Goal: Communication & Community: Answer question/provide support

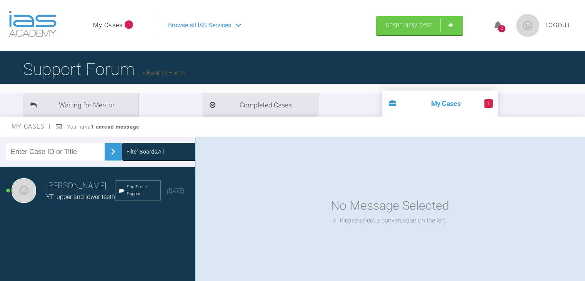
click at [82, 195] on div "YT- upper and lower teeth" at bounding box center [80, 197] width 69 height 10
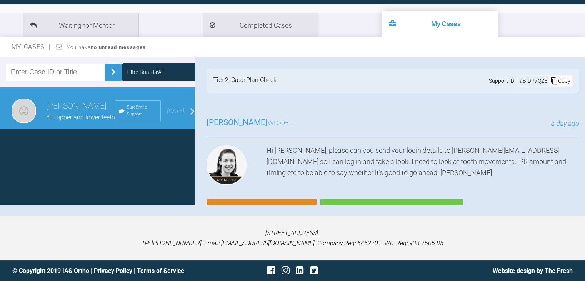
scroll to position [79, 0]
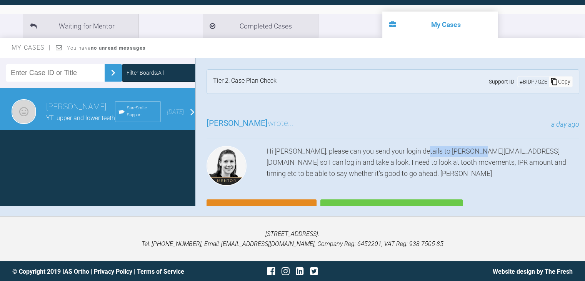
drag, startPoint x: 482, startPoint y: 150, endPoint x: 422, endPoint y: 149, distance: 60.0
click at [422, 149] on div "Hi [PERSON_NAME], please can you send your login details to [PERSON_NAME][EMAIL…" at bounding box center [423, 167] width 313 height 43
copy div "[PERSON_NAME][EMAIL_ADDRESS][DOMAIN_NAME]"
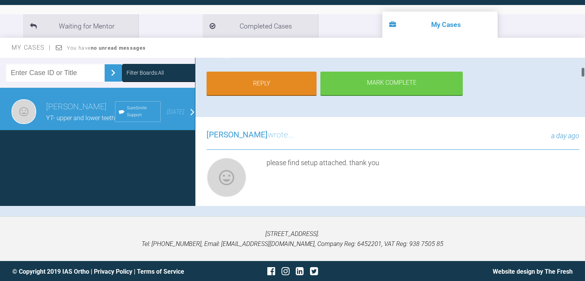
drag, startPoint x: 583, startPoint y: 62, endPoint x: 589, endPoint y: 70, distance: 11.2
click at [585, 70] on html "My Cases Logout Browse all IAS Services Start New Case 2 Logout Support Forum B…" at bounding box center [292, 101] width 585 height 361
click at [286, 88] on link "Reply" at bounding box center [262, 84] width 110 height 24
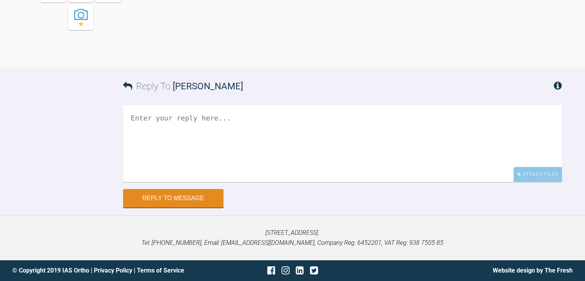
scroll to position [2132, 0]
click at [197, 150] on textarea at bounding box center [342, 143] width 439 height 77
type textarea "I have just emailed you. thank you"
click at [174, 200] on button "Reply to Message" at bounding box center [173, 199] width 100 height 18
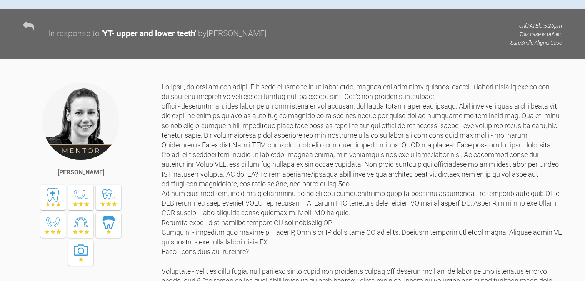
scroll to position [489, 0]
